Goal: Task Accomplishment & Management: Manage account settings

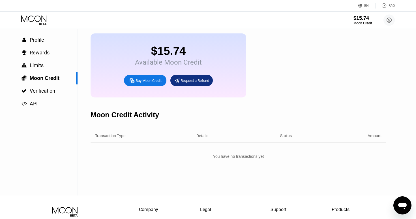
scroll to position [25, 0]
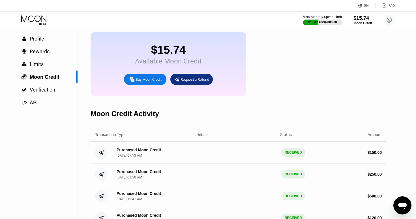
click at [38, 23] on icon at bounding box center [34, 20] width 26 height 10
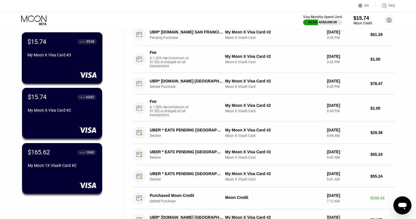
scroll to position [50, 0]
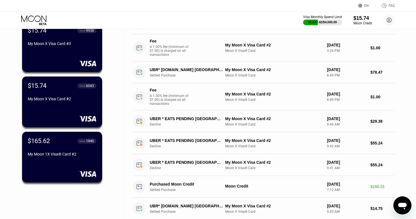
click at [61, 158] on div "My Moon 1X Visa® Card #2" at bounding box center [62, 155] width 69 height 7
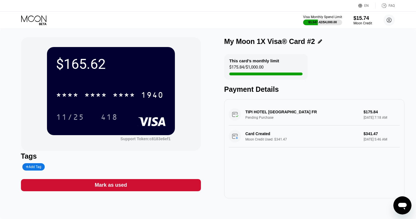
click at [34, 20] on icon at bounding box center [34, 20] width 26 height 10
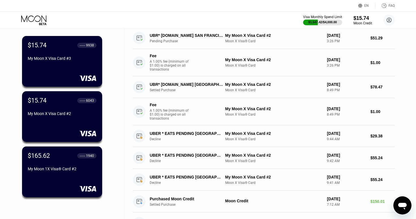
scroll to position [42, 0]
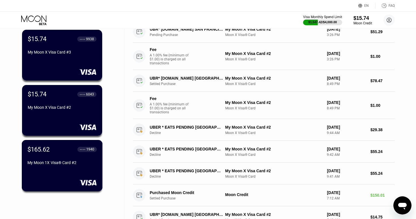
click at [72, 162] on div "My Moon 1X Visa® Card #2" at bounding box center [61, 162] width 69 height 5
